Goal: Task Accomplishment & Management: Manage account settings

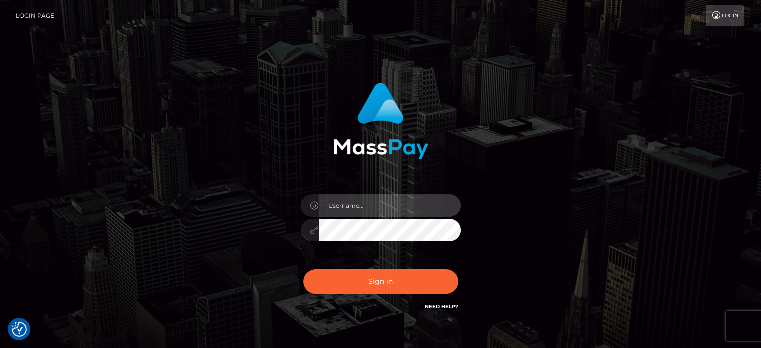
click at [433, 208] on input "text" at bounding box center [390, 205] width 142 height 23
type input "xavier.bobino@gmail.com"
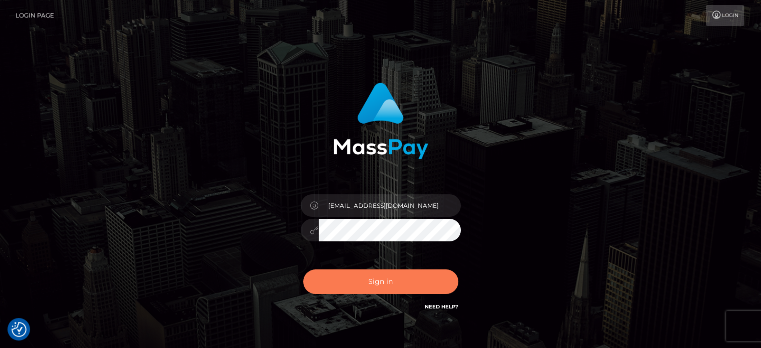
click at [364, 285] on button "Sign in" at bounding box center [380, 281] width 155 height 25
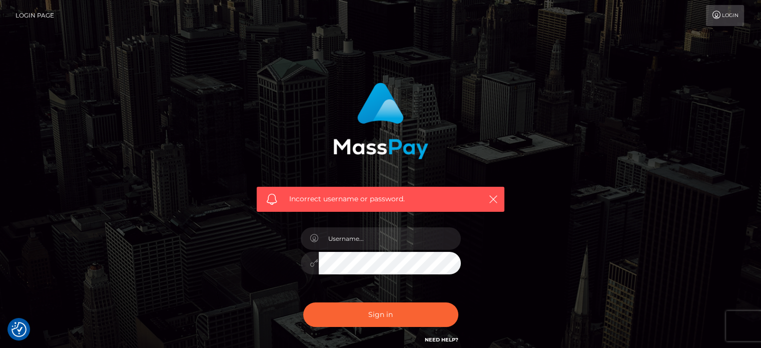
click at [31, 16] on link "Login Page" at bounding box center [35, 15] width 39 height 21
